Goal: Transaction & Acquisition: Purchase product/service

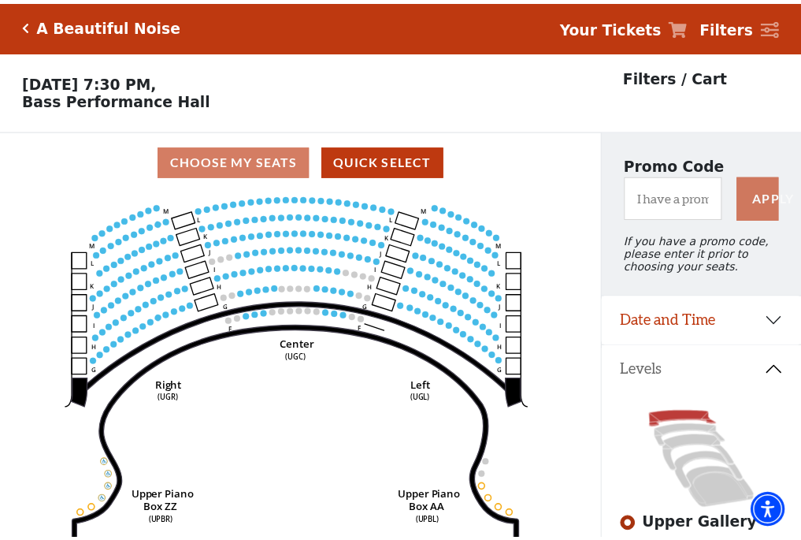
scroll to position [73, 0]
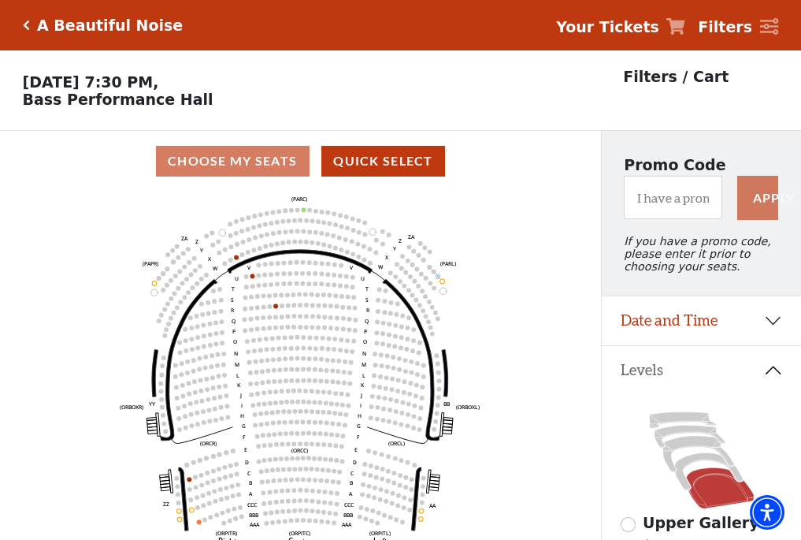
scroll to position [73, 0]
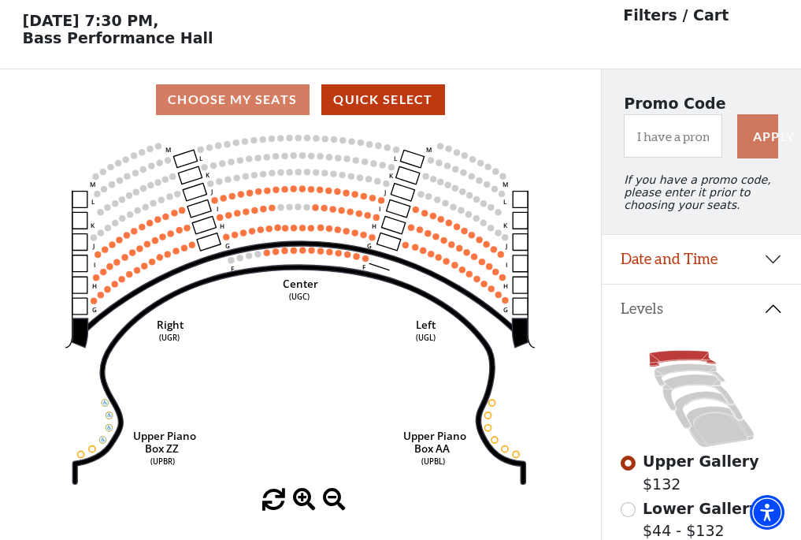
scroll to position [73, 0]
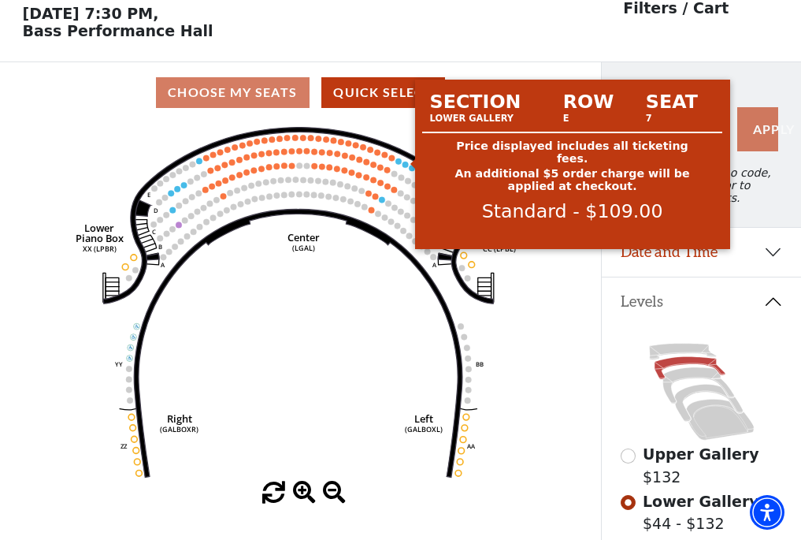
scroll to position [73, 0]
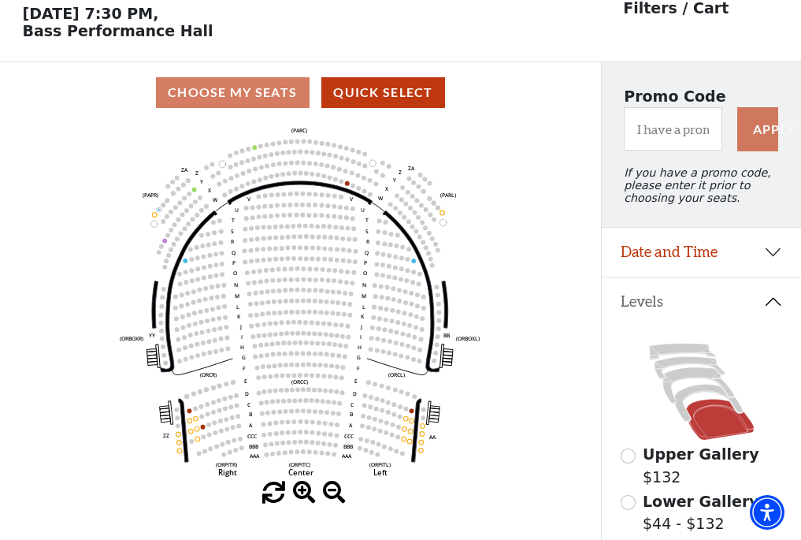
scroll to position [73, 0]
